Goal: Check status: Check status

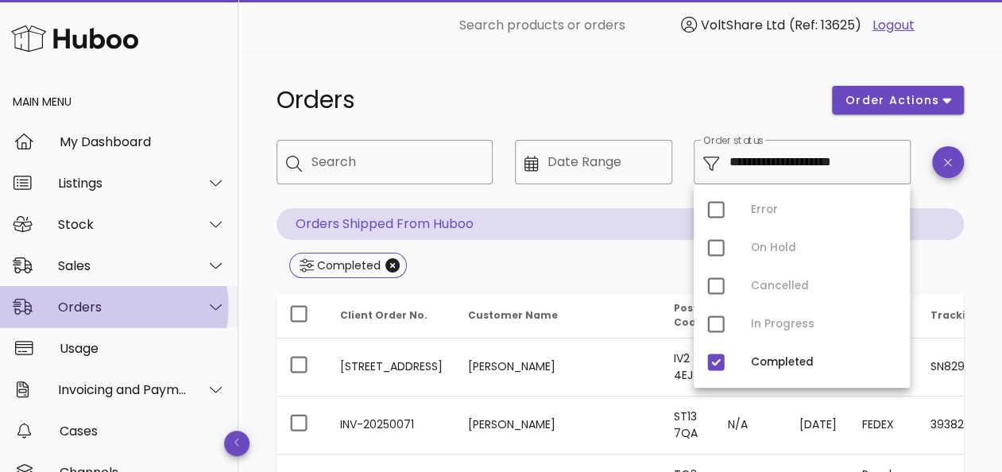
click at [164, 302] on div "Orders" at bounding box center [122, 306] width 129 height 15
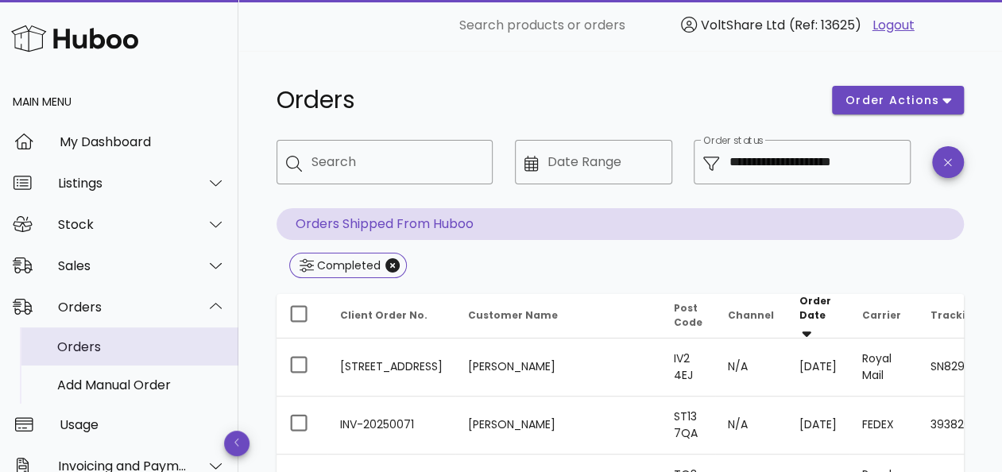
click at [114, 349] on div "Orders" at bounding box center [141, 346] width 168 height 15
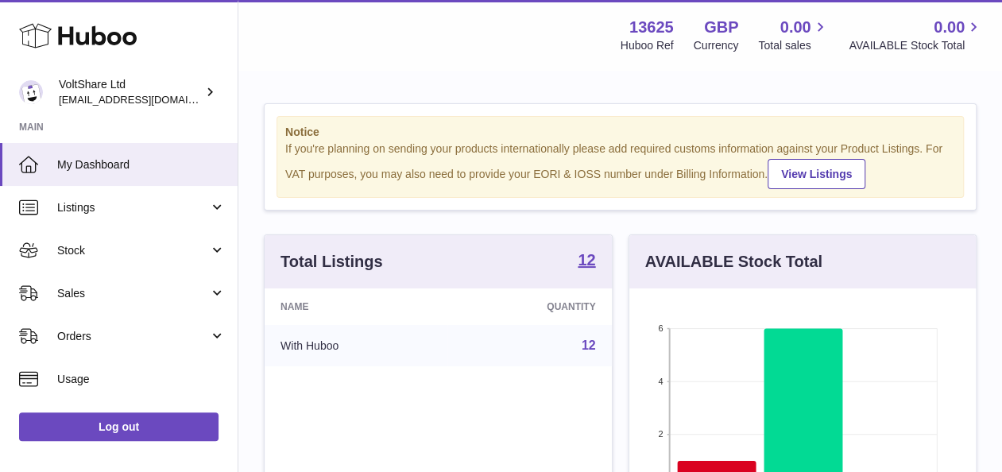
scroll to position [248, 346]
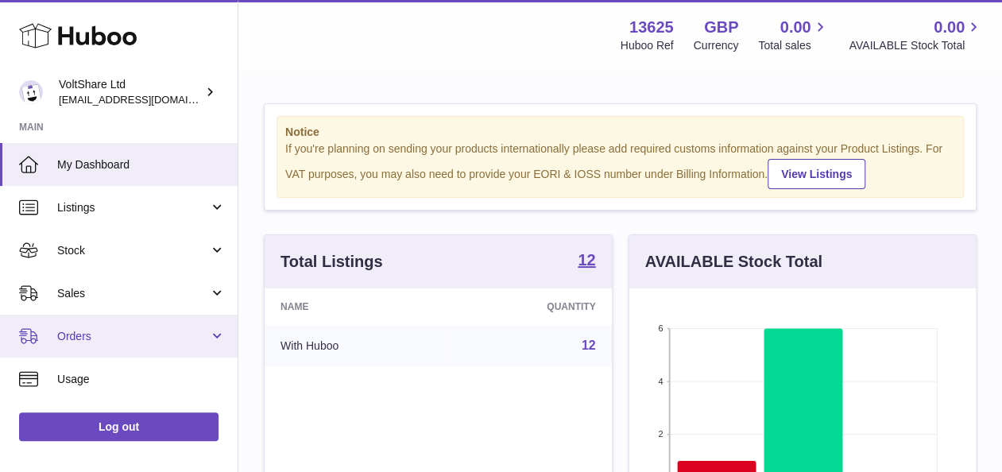
click at [112, 335] on span "Orders" at bounding box center [133, 336] width 152 height 15
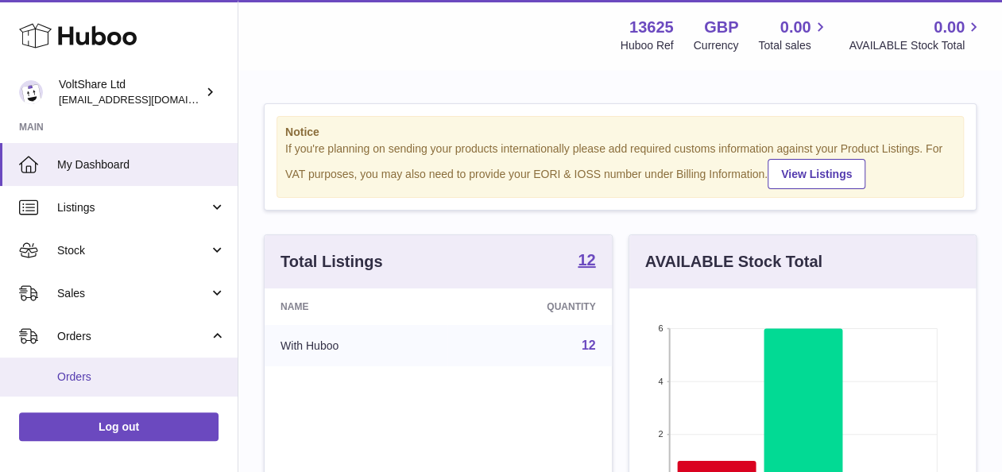
click at [86, 369] on span "Orders" at bounding box center [141, 376] width 168 height 15
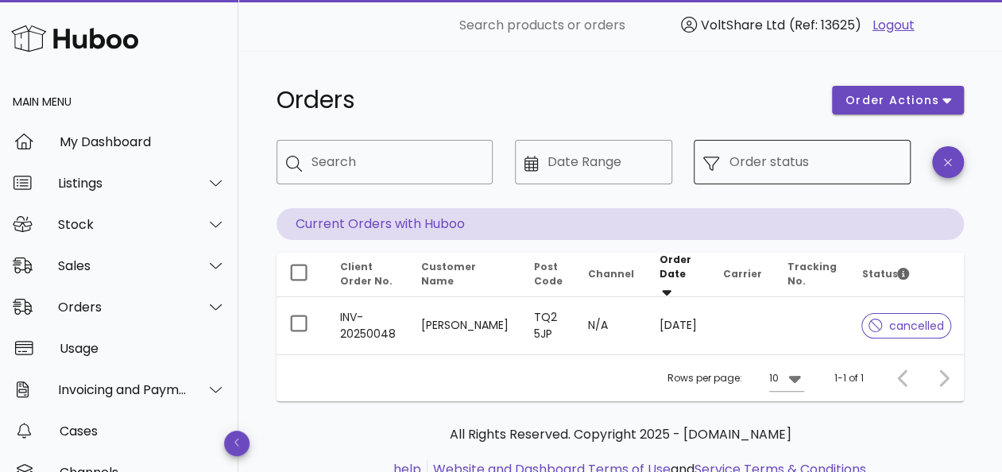
click at [785, 167] on input "Order status" at bounding box center [814, 161] width 172 height 25
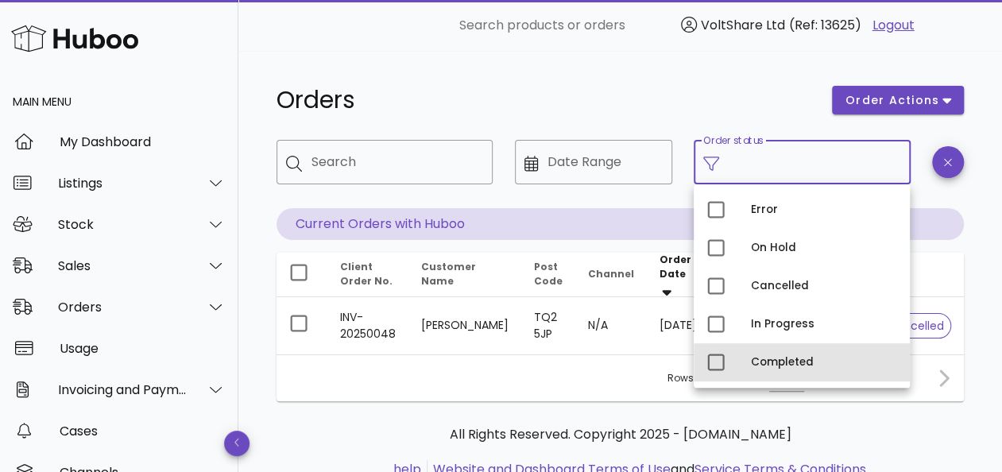
click at [755, 354] on div "Completed" at bounding box center [824, 362] width 146 height 25
type input "**********"
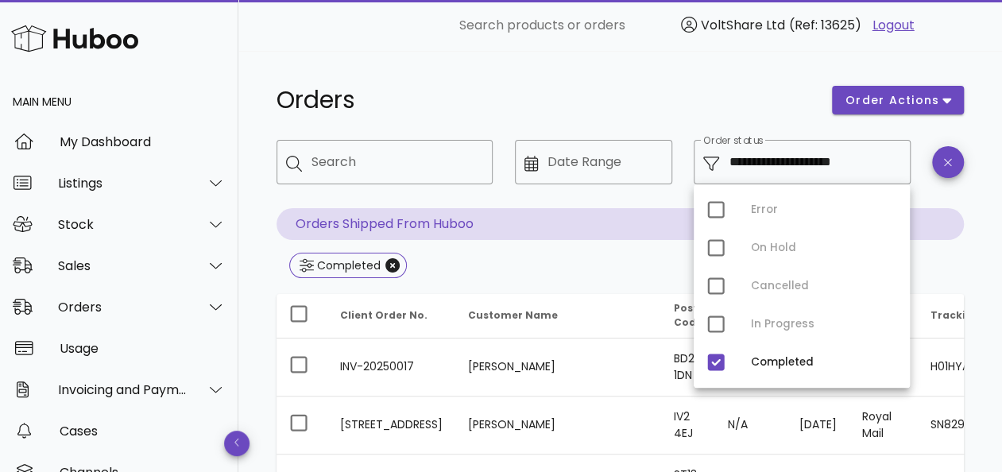
click at [646, 99] on h1 "Orders" at bounding box center [544, 100] width 536 height 29
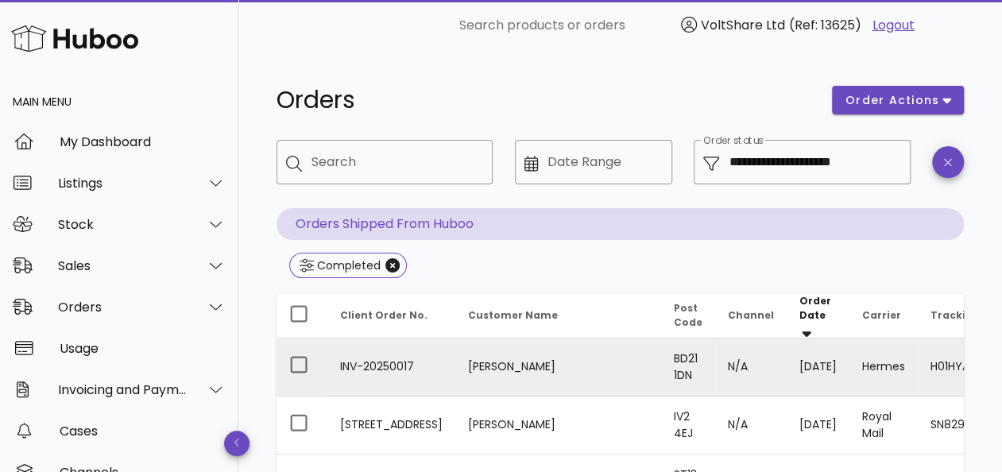
click at [661, 360] on td "BD21 1DN" at bounding box center [688, 367] width 54 height 58
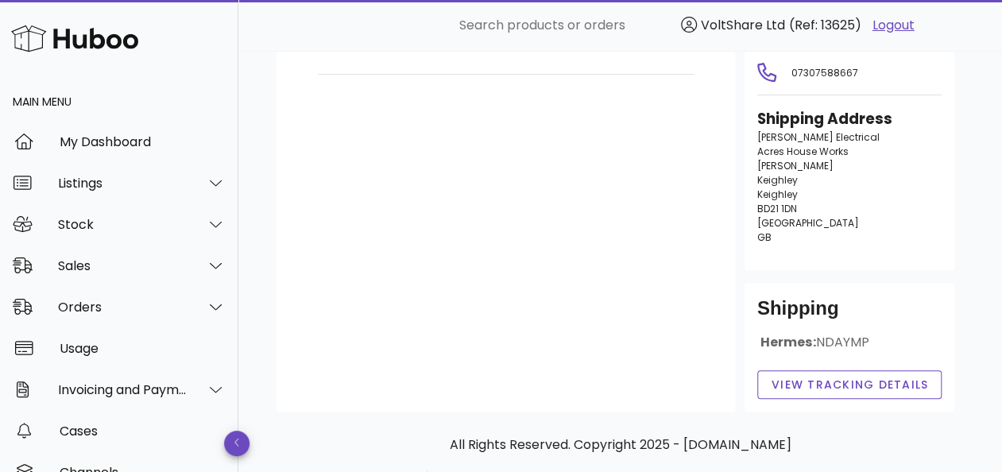
scroll to position [238, 0]
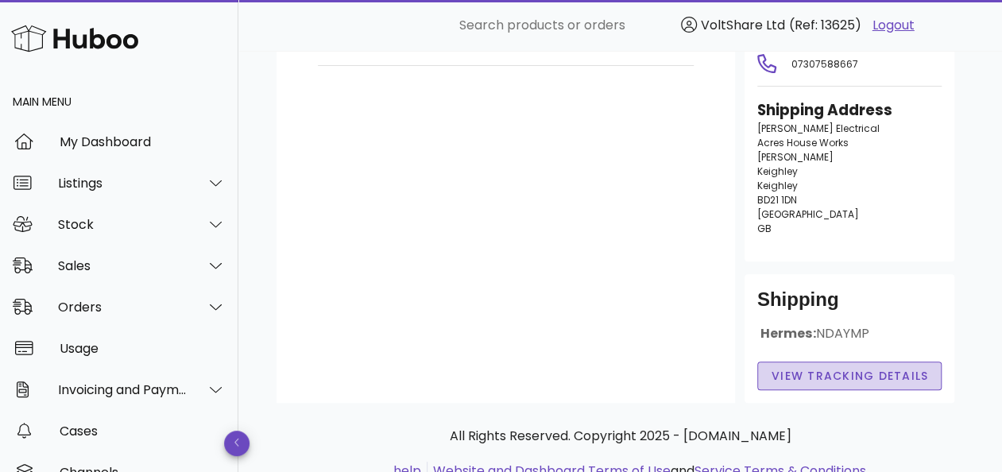
click at [859, 368] on span "View Tracking details" at bounding box center [850, 376] width 158 height 17
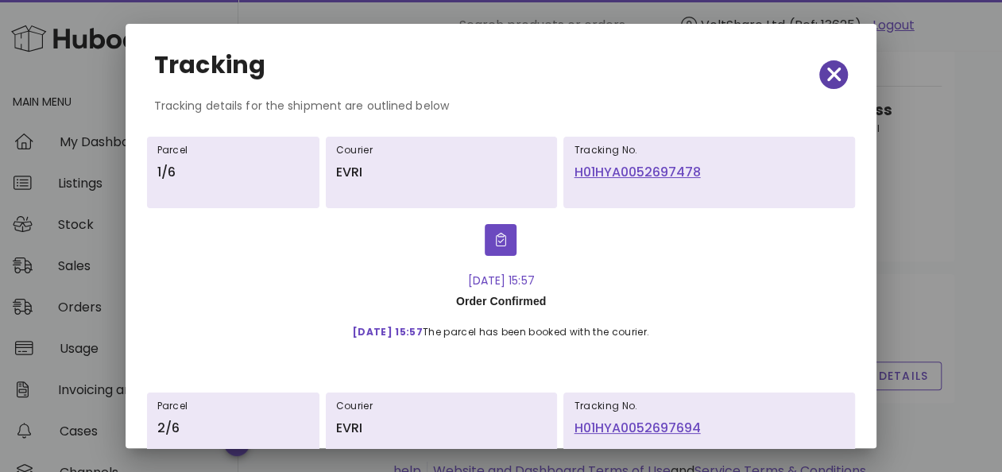
click at [830, 72] on span "button" at bounding box center [833, 75] width 29 height 22
